Goal: Task Accomplishment & Management: Use online tool/utility

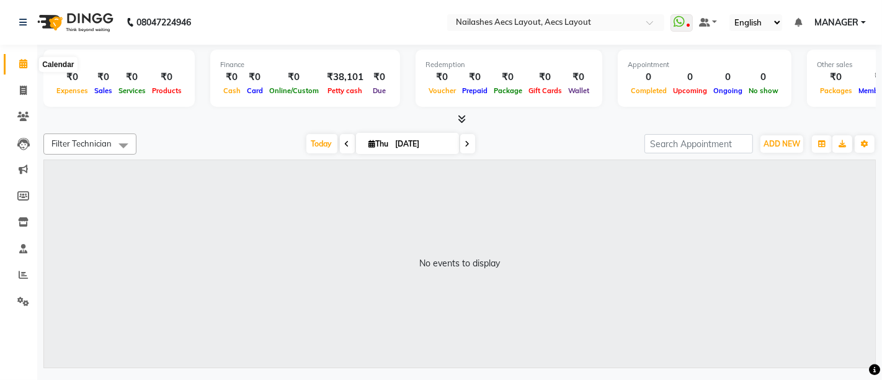
click at [23, 60] on icon at bounding box center [23, 63] width 8 height 9
click at [20, 89] on icon at bounding box center [23, 90] width 7 height 9
select select "service"
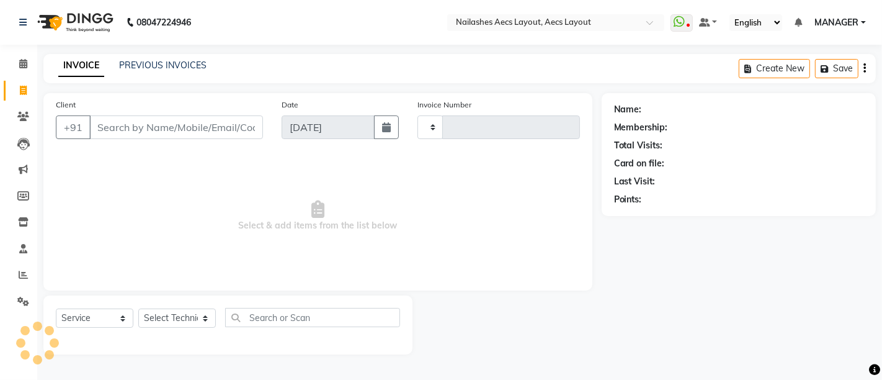
type input "0358"
select select "8467"
click at [164, 61] on link "PREVIOUS INVOICES" at bounding box center [162, 65] width 87 height 11
